Goal: Navigation & Orientation: Go to known website

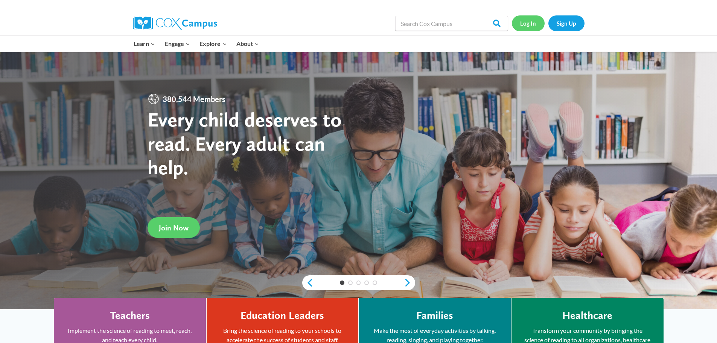
click at [529, 23] on link "Log In" at bounding box center [528, 22] width 33 height 15
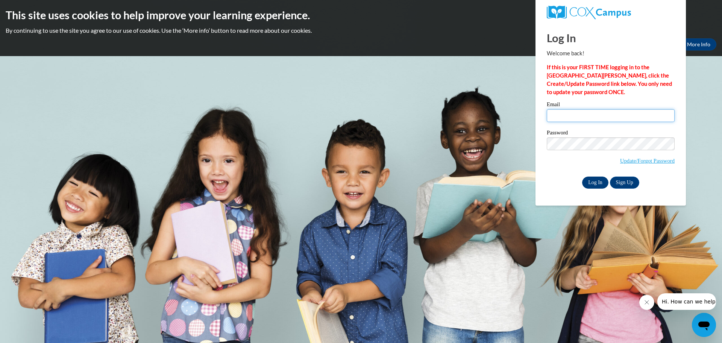
type input "jcarlson@gocats.org"
click at [596, 182] on input "Log In" at bounding box center [595, 182] width 26 height 12
